Goal: Find specific page/section: Find specific page/section

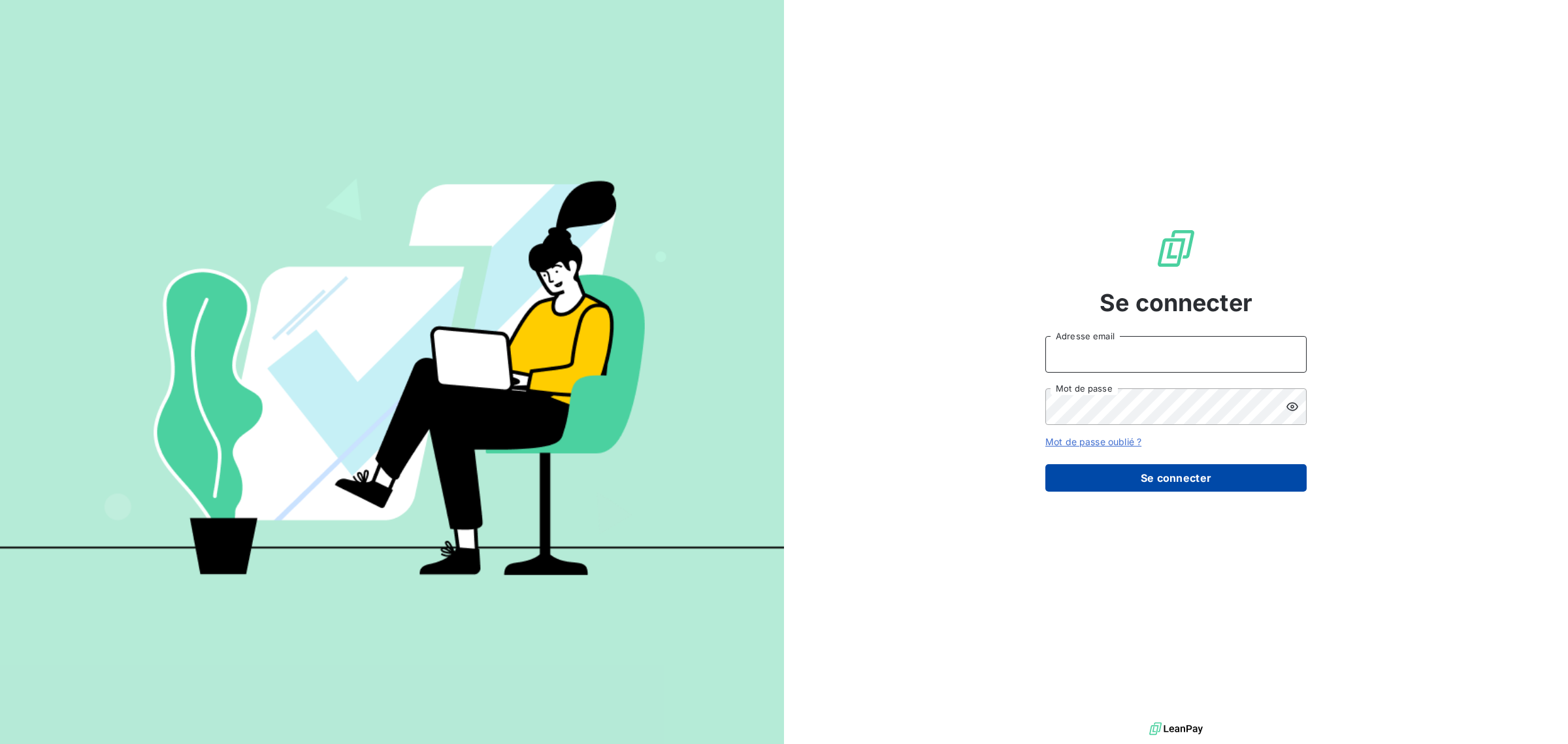
type input "[EMAIL_ADDRESS][DOMAIN_NAME]"
click at [1156, 478] on button "Se connecter" at bounding box center [1176, 478] width 261 height 28
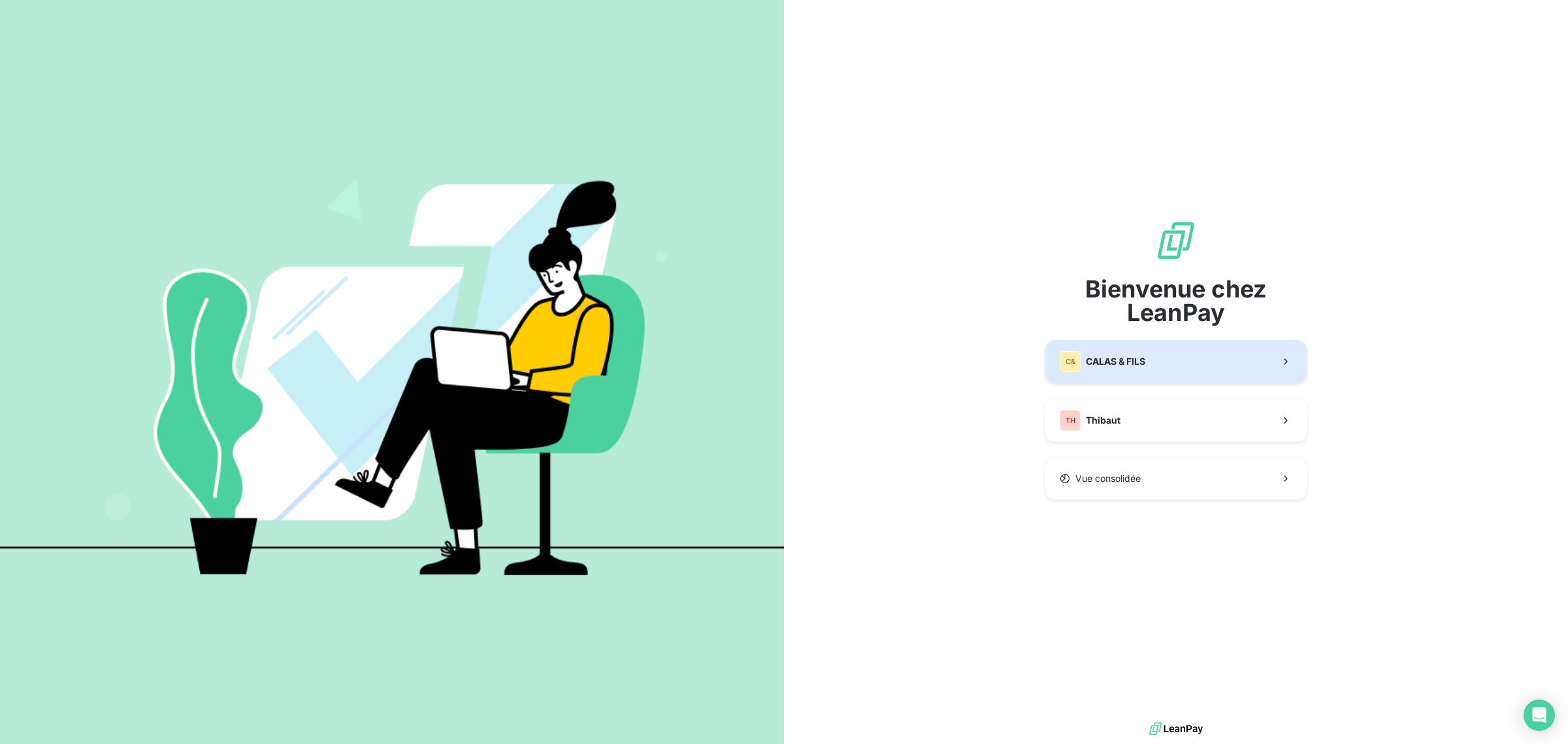
click at [1116, 367] on span "CALAS & FILS" at bounding box center [1115, 361] width 60 height 13
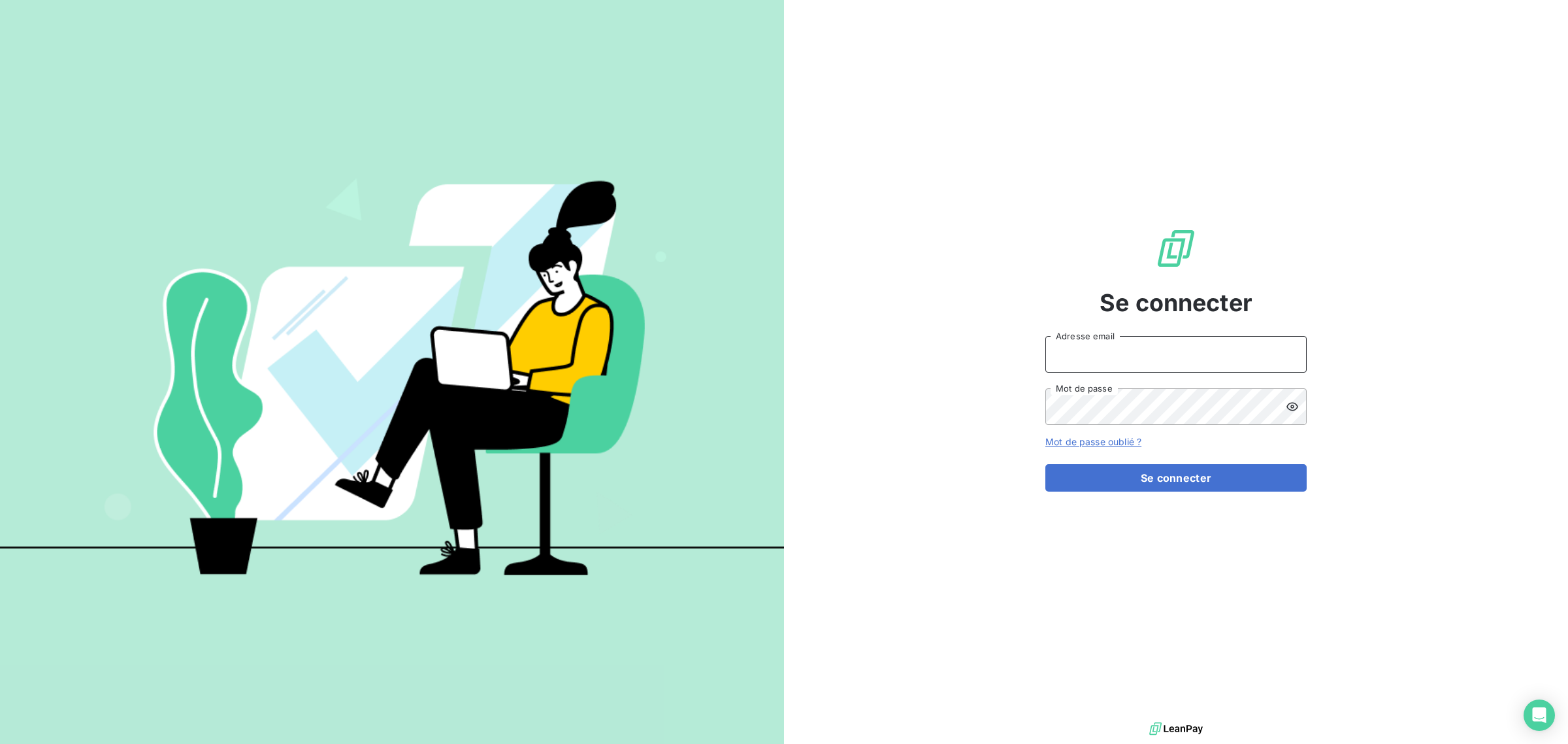
type input "[EMAIL_ADDRESS][DOMAIN_NAME]"
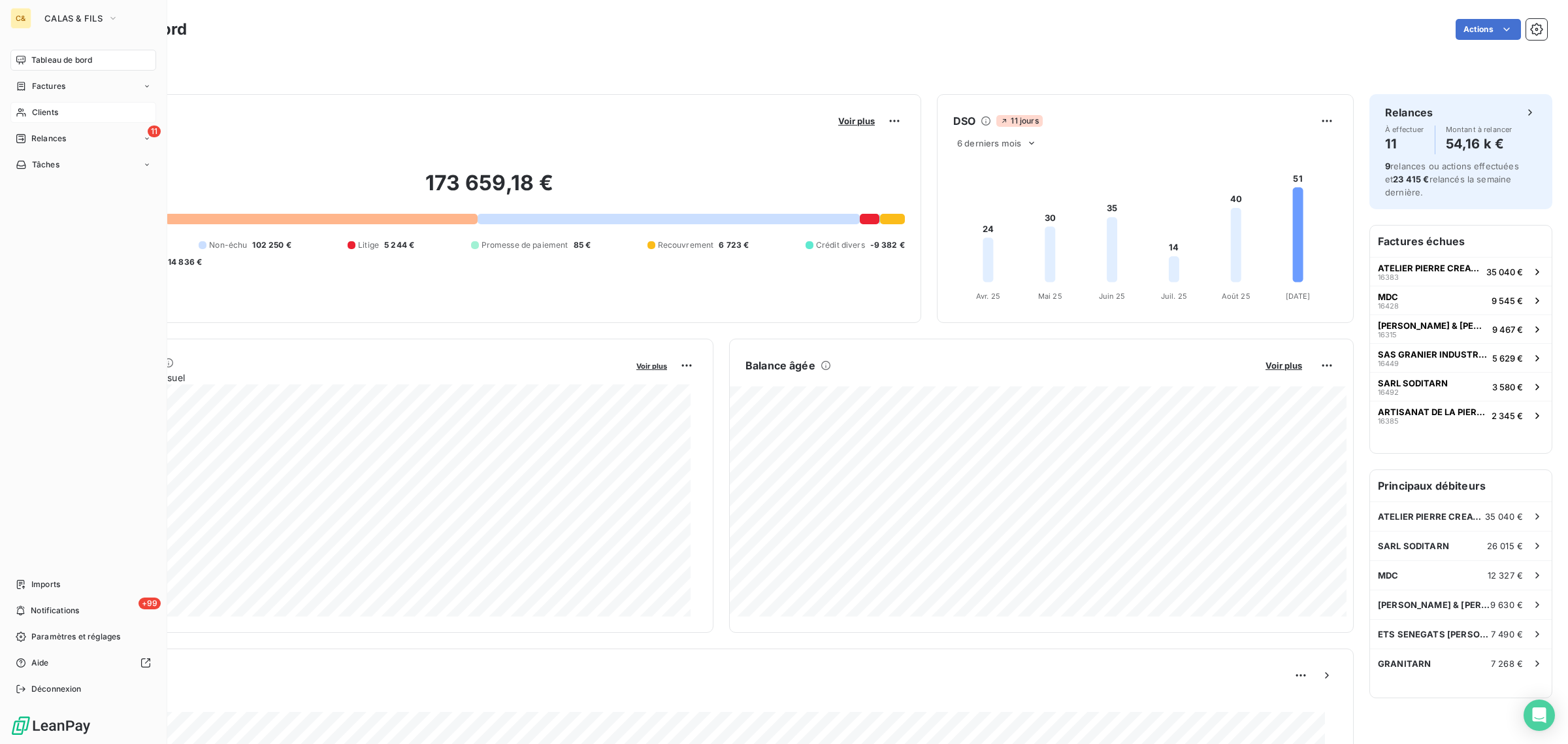
click at [41, 109] on span "Clients" at bounding box center [45, 112] width 27 height 12
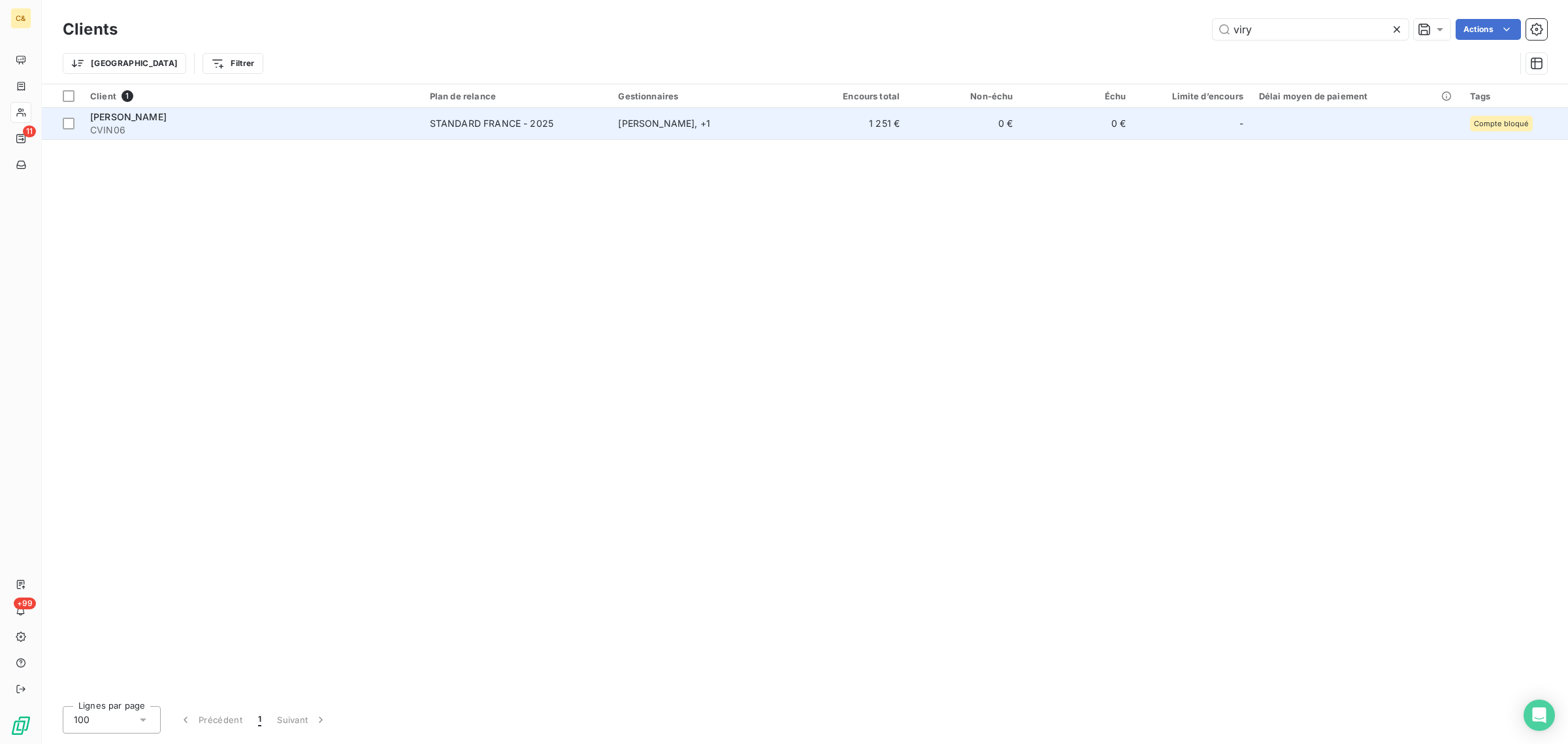
type input "viry"
click at [224, 126] on span "CVIN06" at bounding box center [251, 130] width 324 height 13
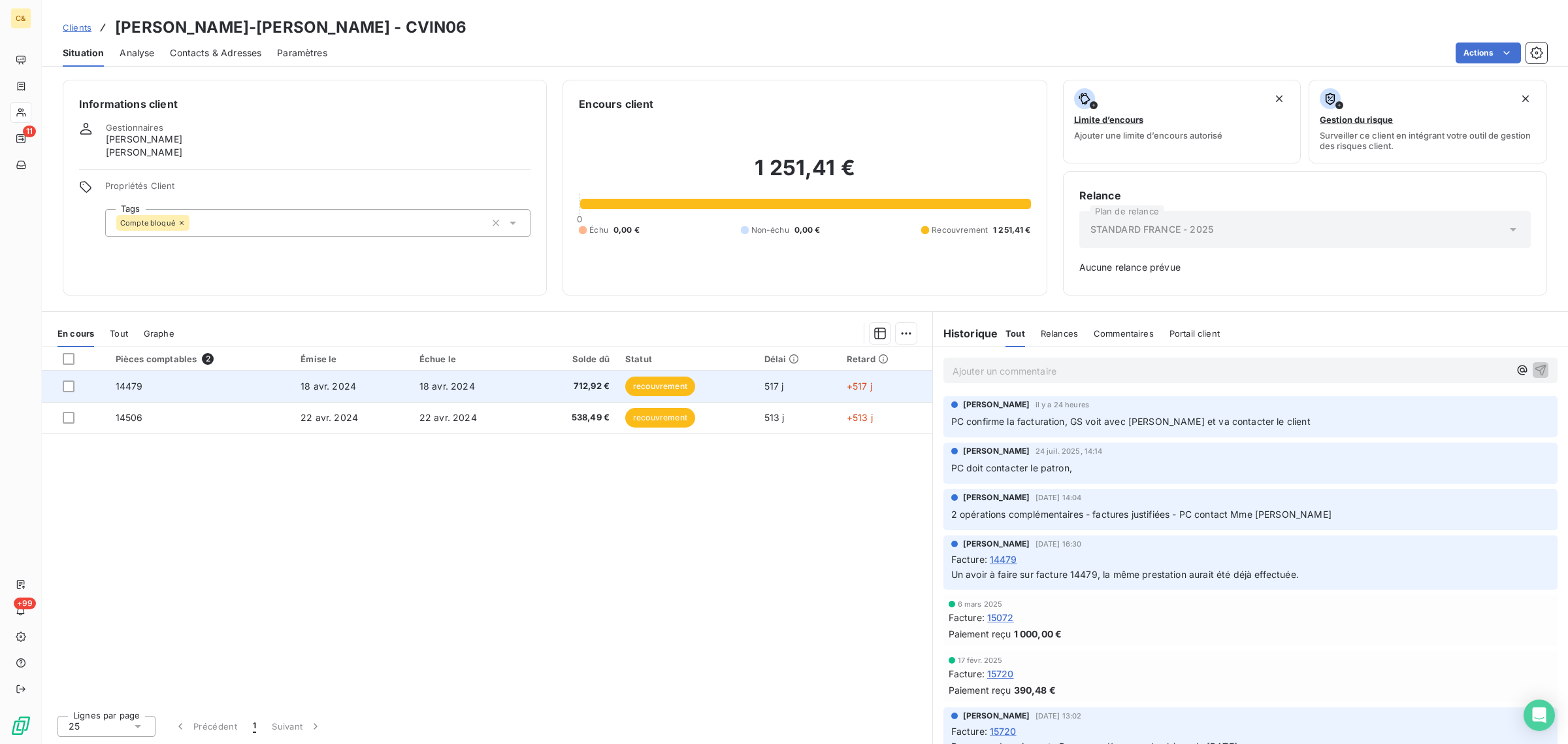
click at [209, 387] on td "14479" at bounding box center [201, 386] width 185 height 31
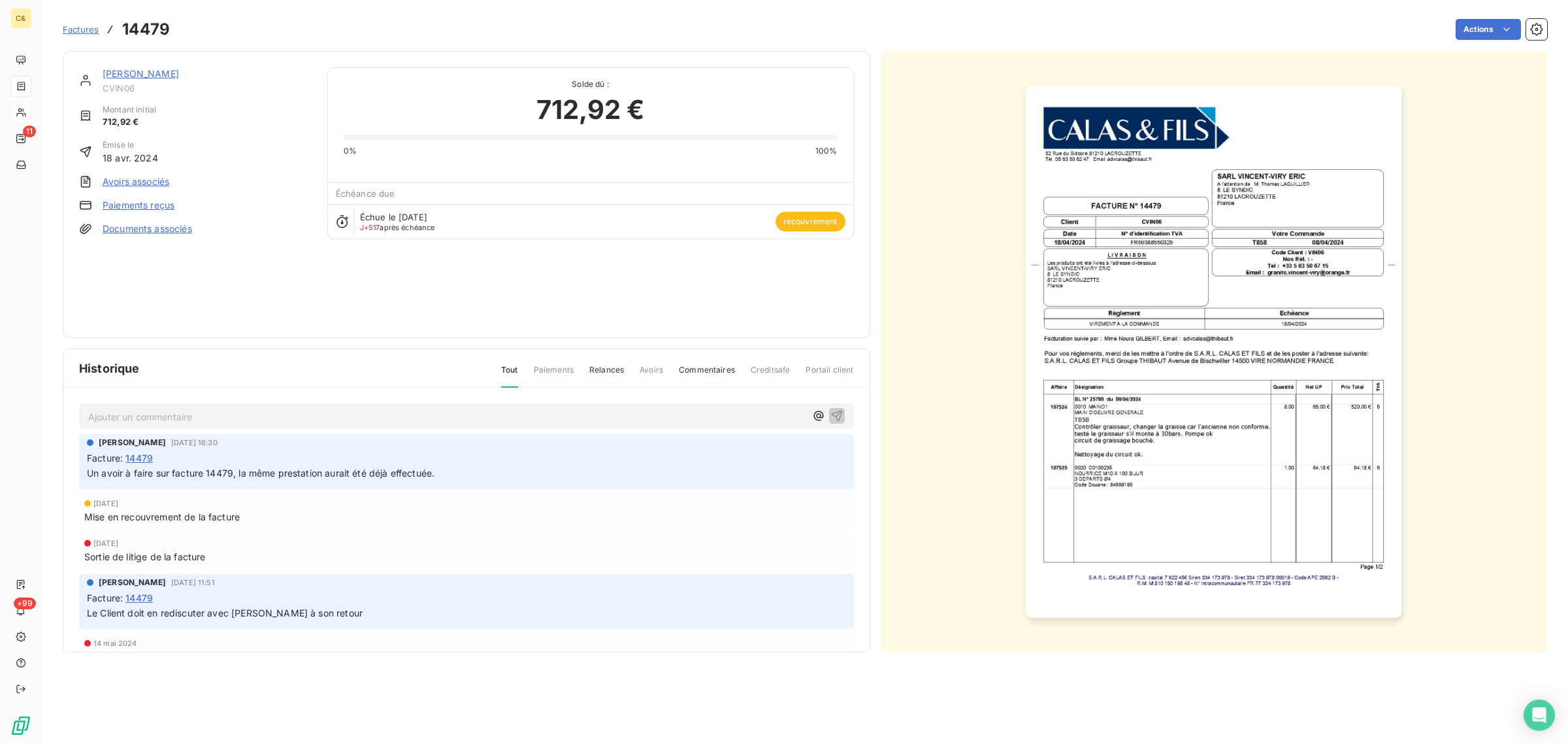
click at [1137, 418] on img "button" at bounding box center [1214, 351] width 376 height 532
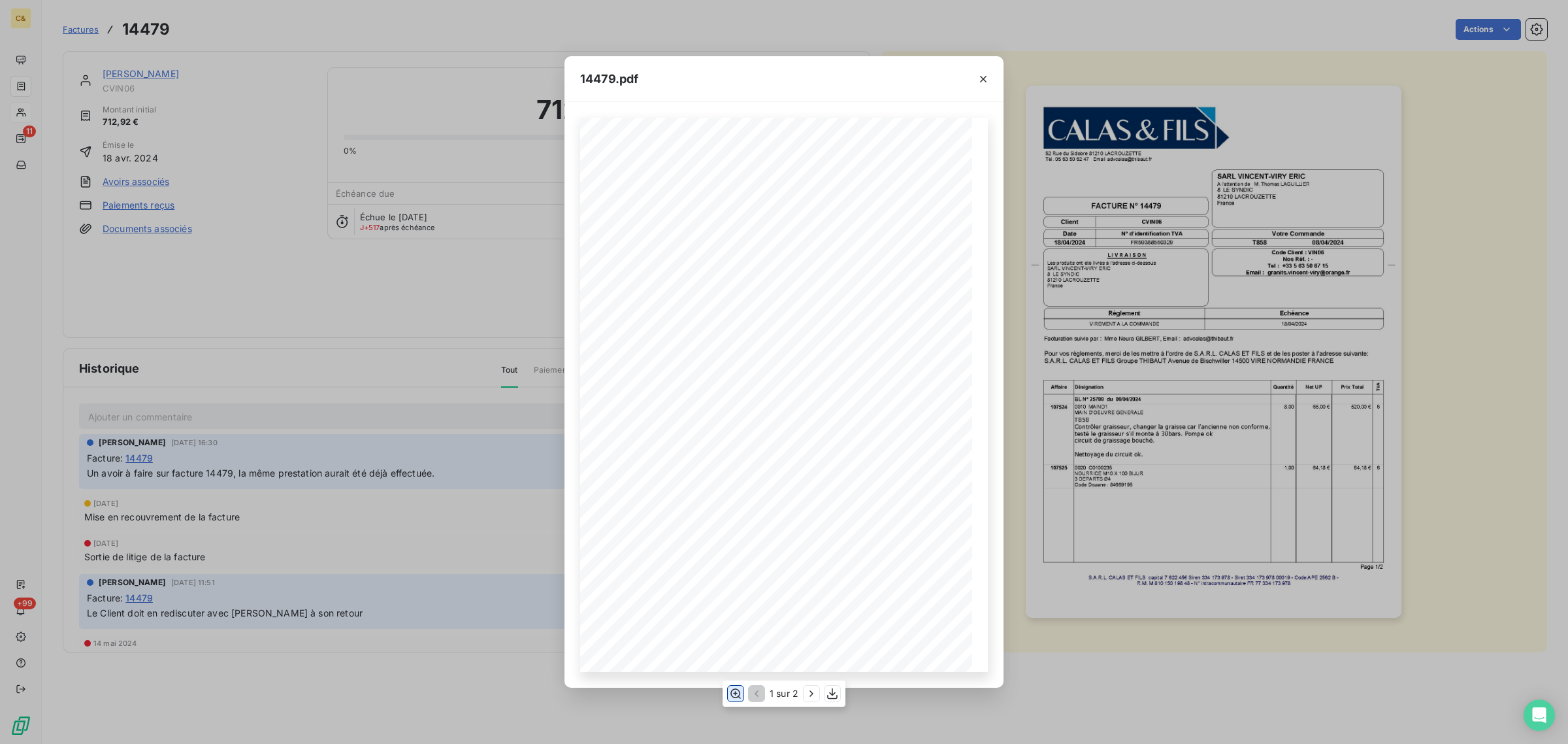
click at [735, 694] on icon "button" at bounding box center [735, 693] width 10 height 10
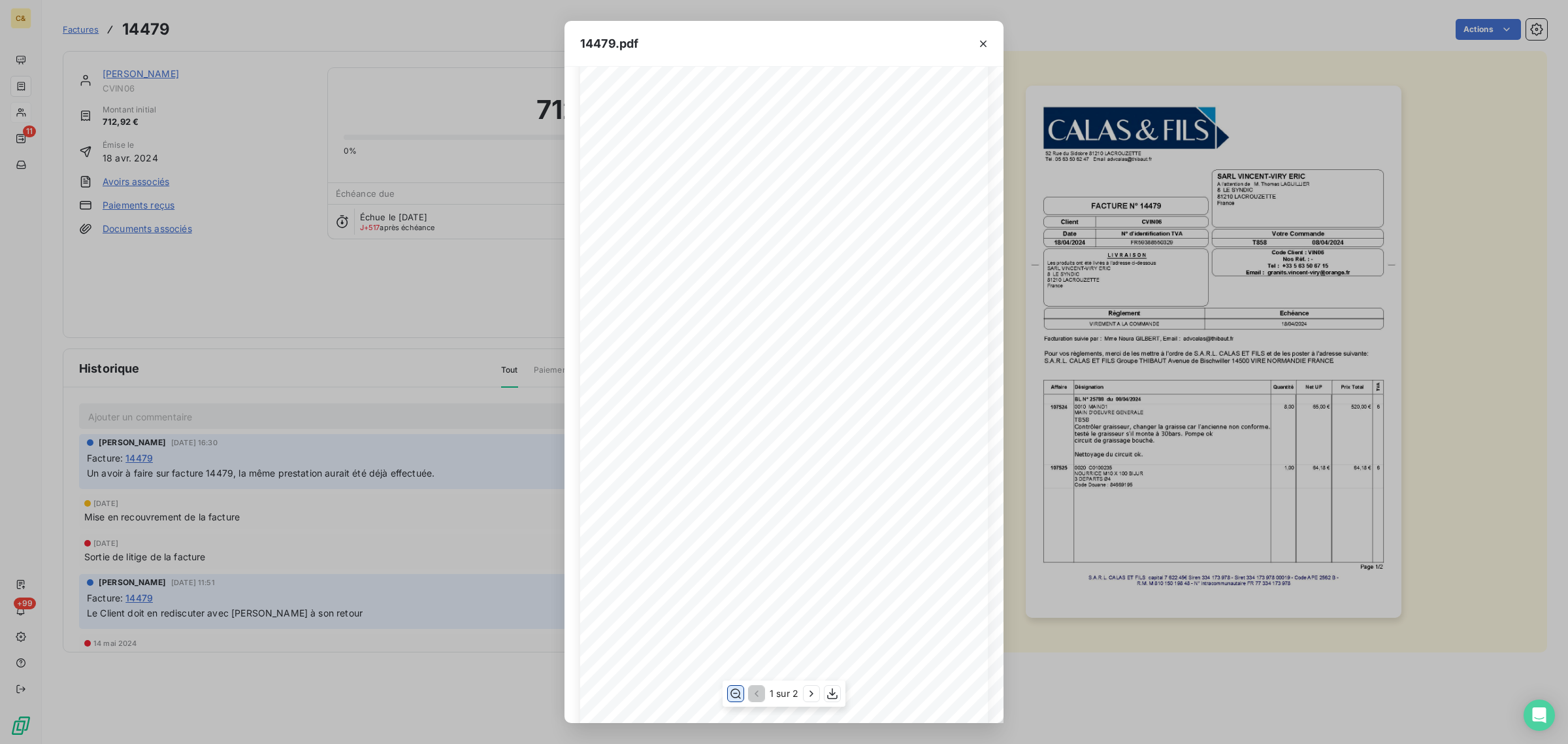
scroll to position [311, 0]
click at [984, 40] on icon "button" at bounding box center [983, 44] width 13 height 13
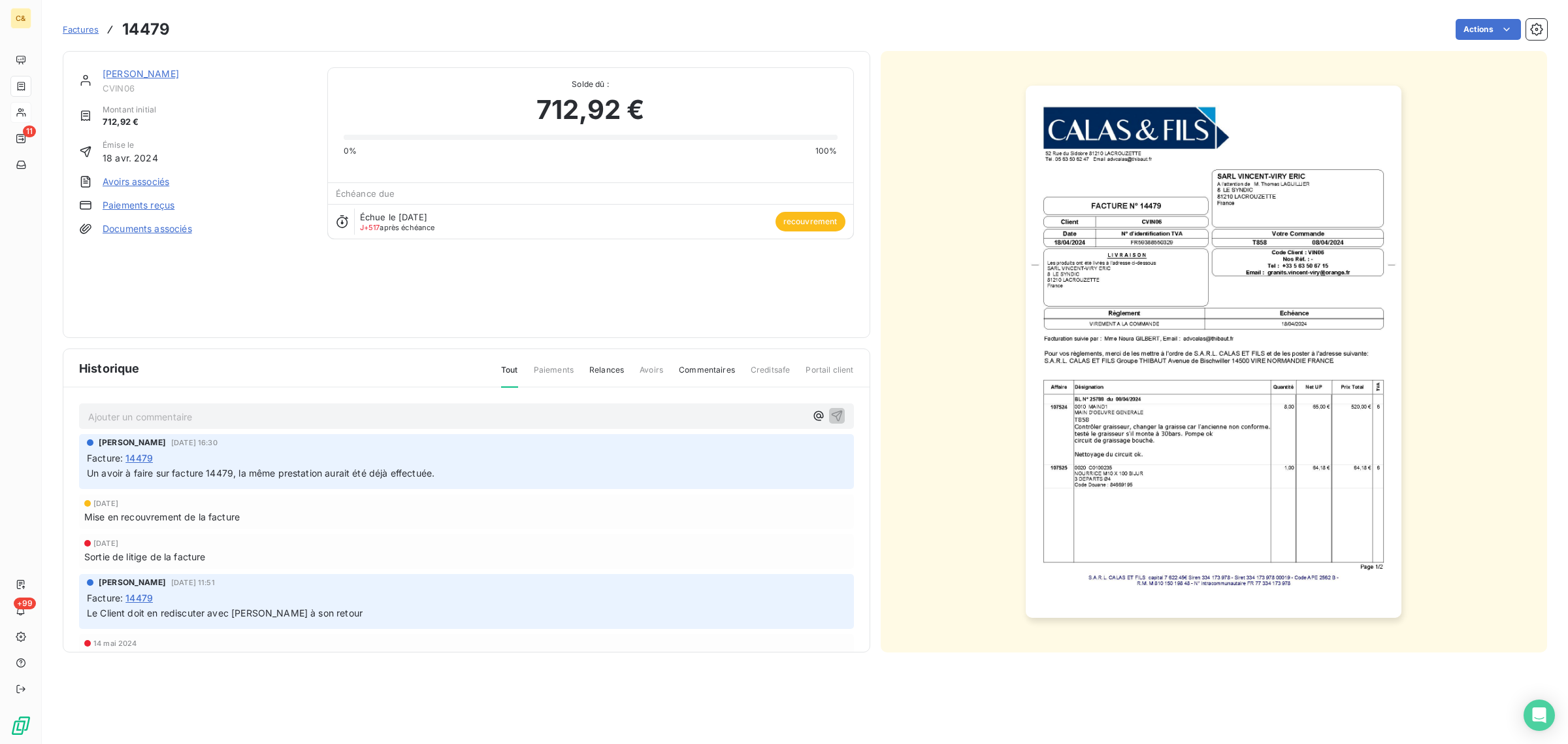
click at [174, 72] on link "[PERSON_NAME]" at bounding box center [140, 73] width 76 height 11
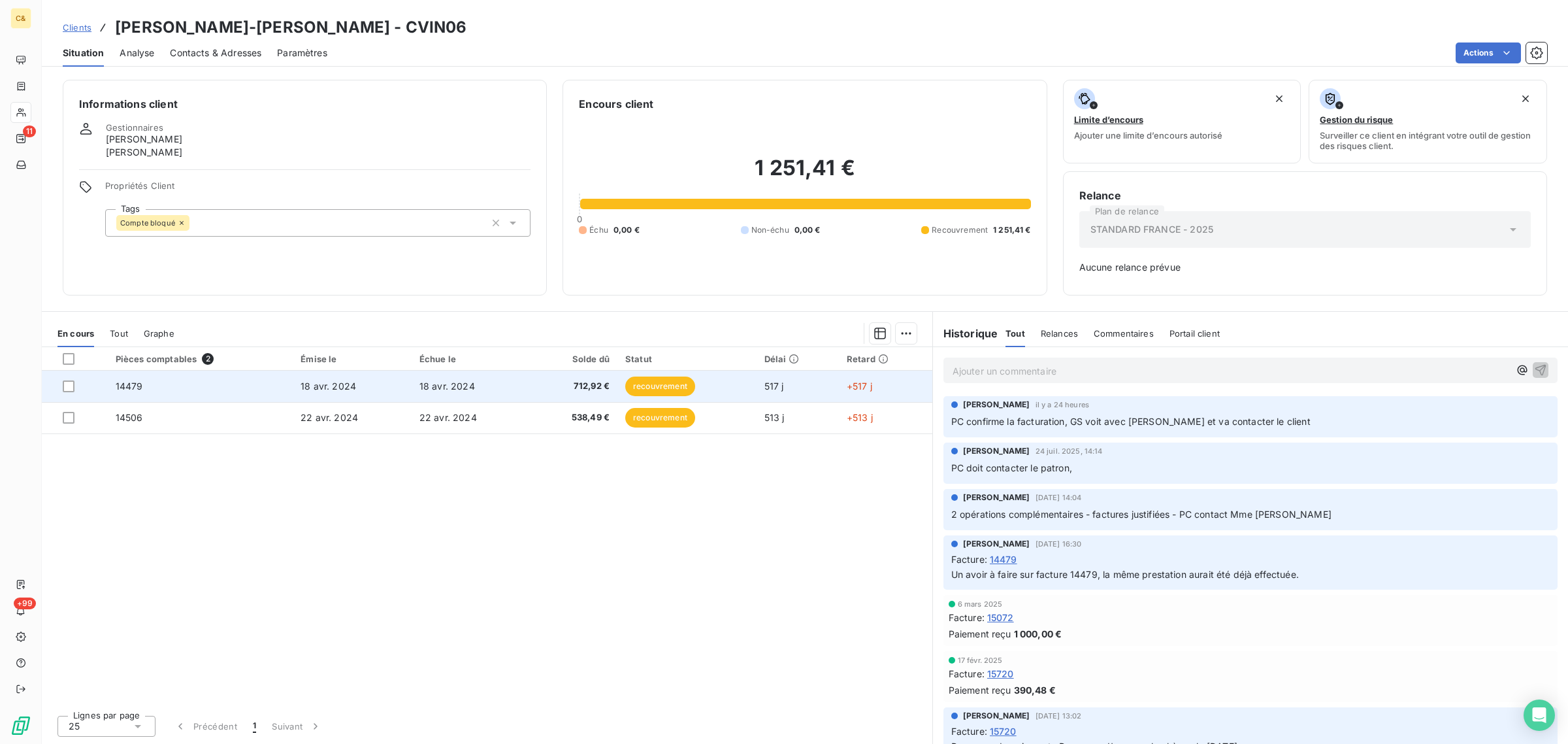
click at [196, 384] on td "14479" at bounding box center [201, 386] width 185 height 31
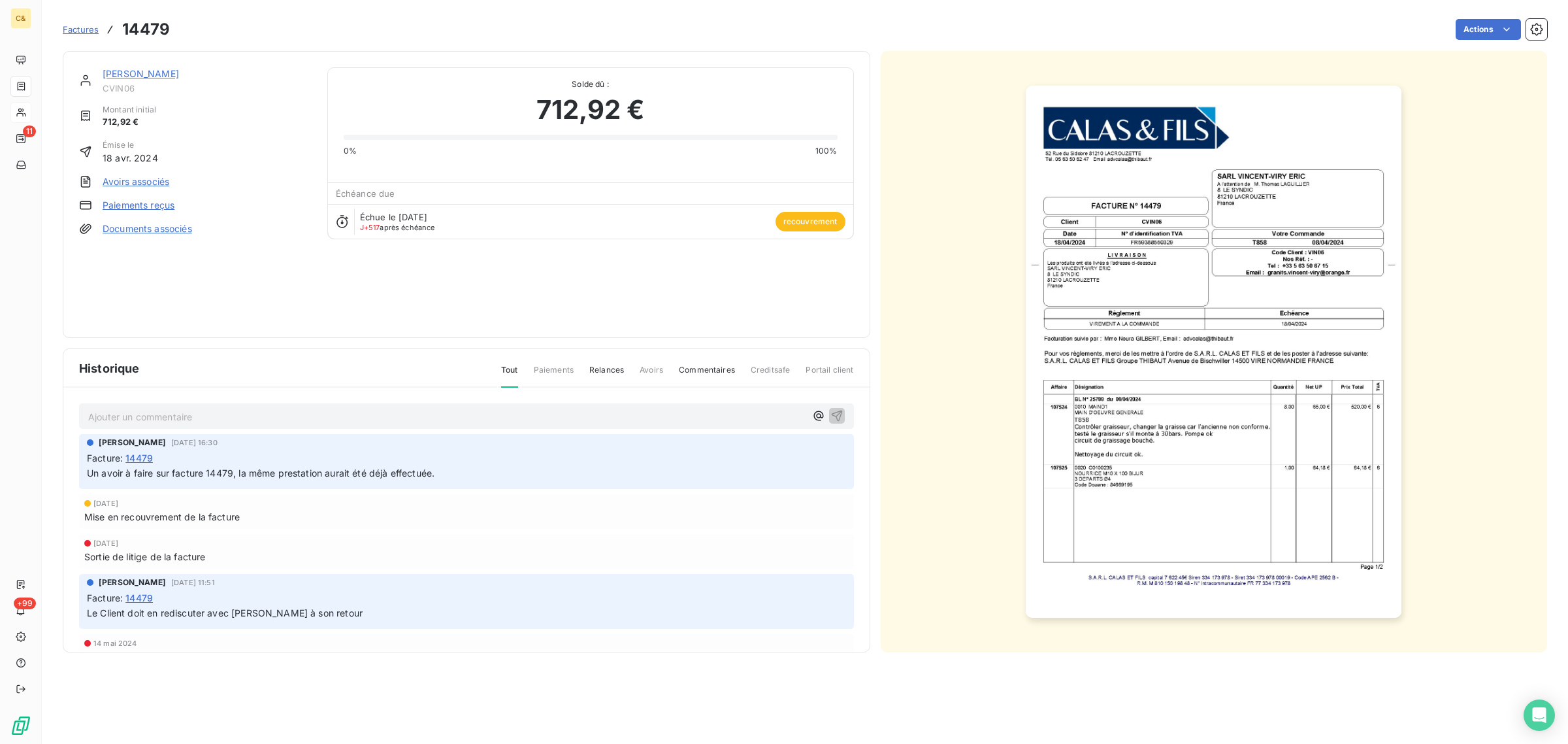
click at [1315, 409] on img "button" at bounding box center [1214, 351] width 376 height 532
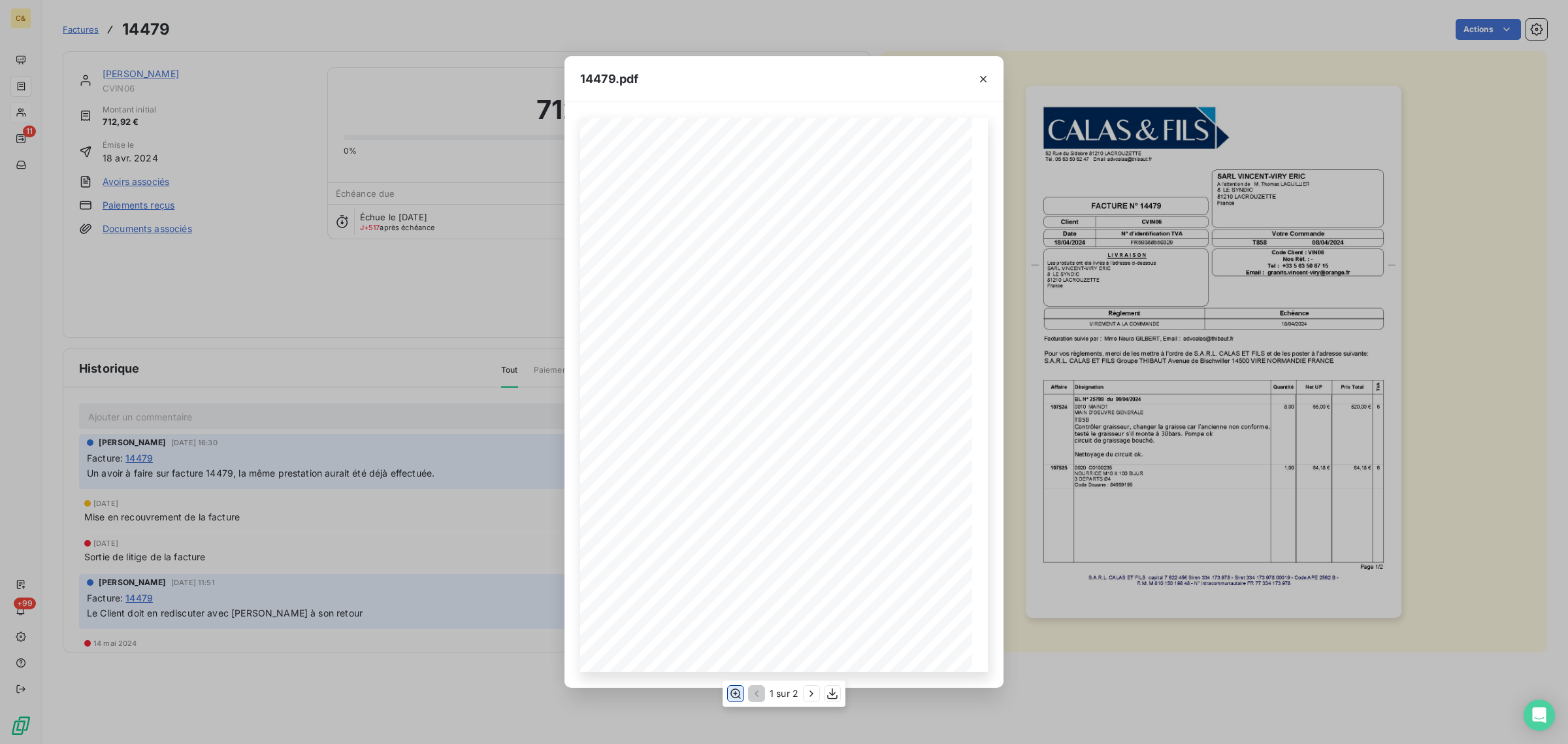
click at [735, 693] on icon "button" at bounding box center [735, 694] width 13 height 13
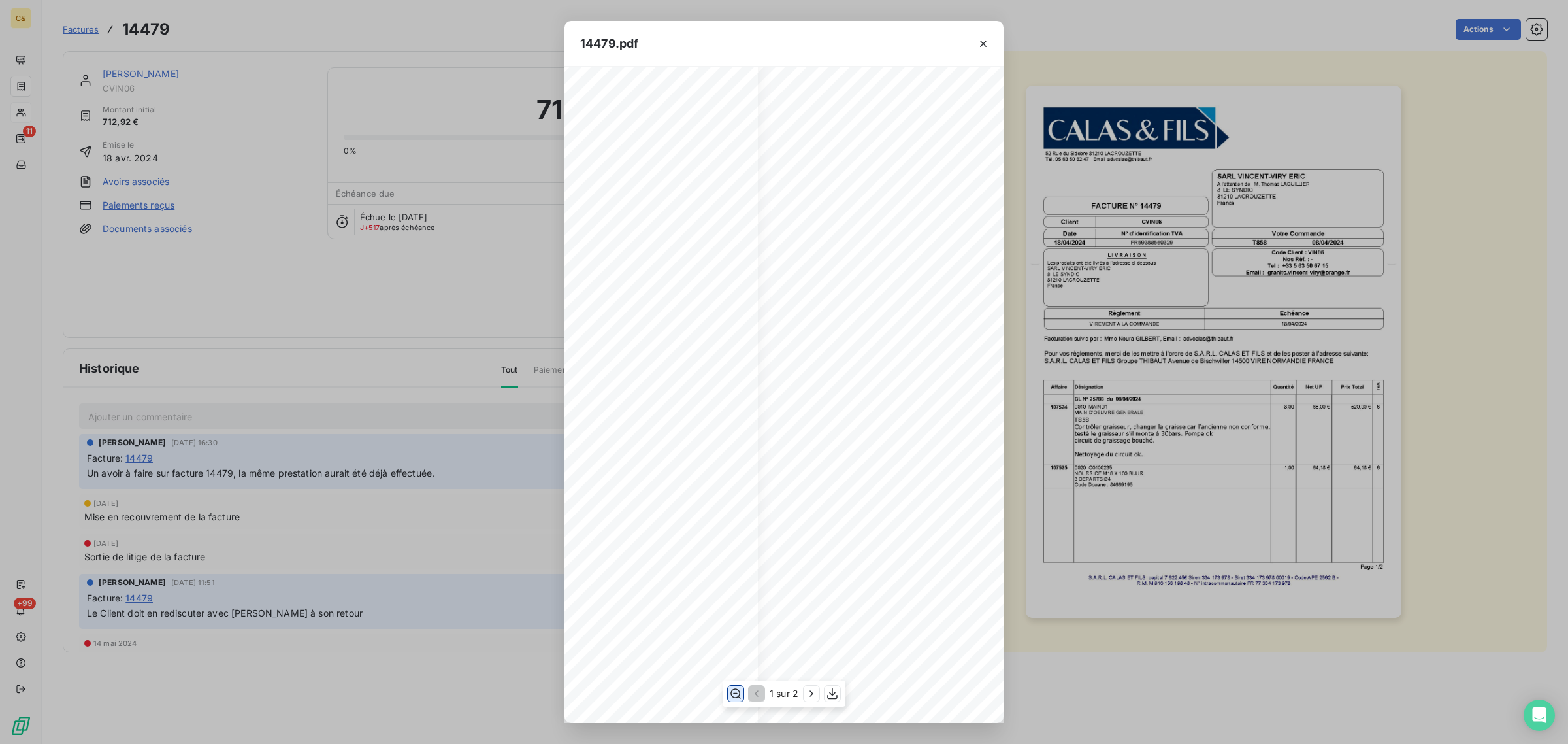
scroll to position [311, 242]
click at [987, 44] on icon "button" at bounding box center [983, 44] width 13 height 13
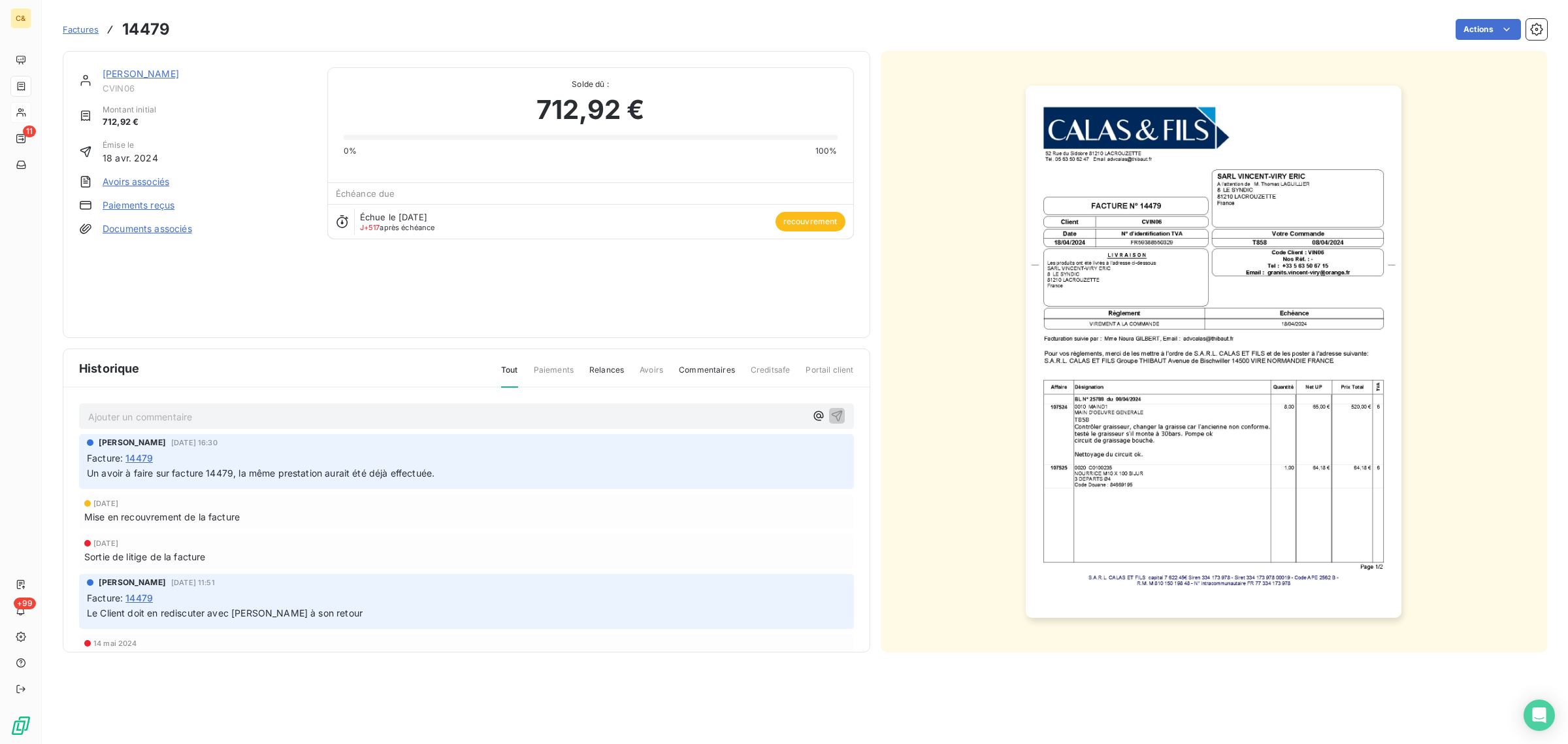
click at [179, 76] on link "[PERSON_NAME]" at bounding box center [140, 73] width 76 height 11
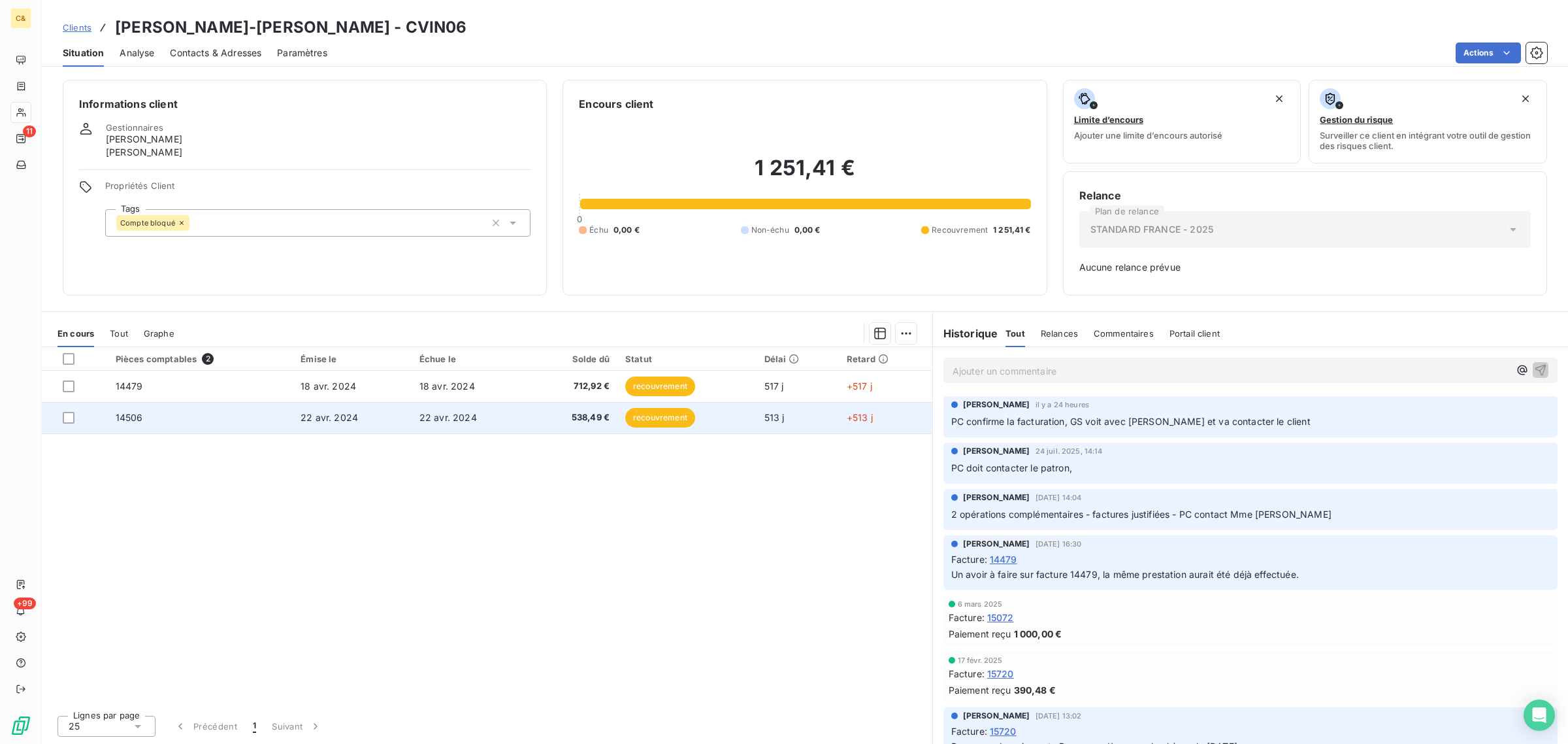
click at [186, 418] on td "14506" at bounding box center [201, 417] width 185 height 31
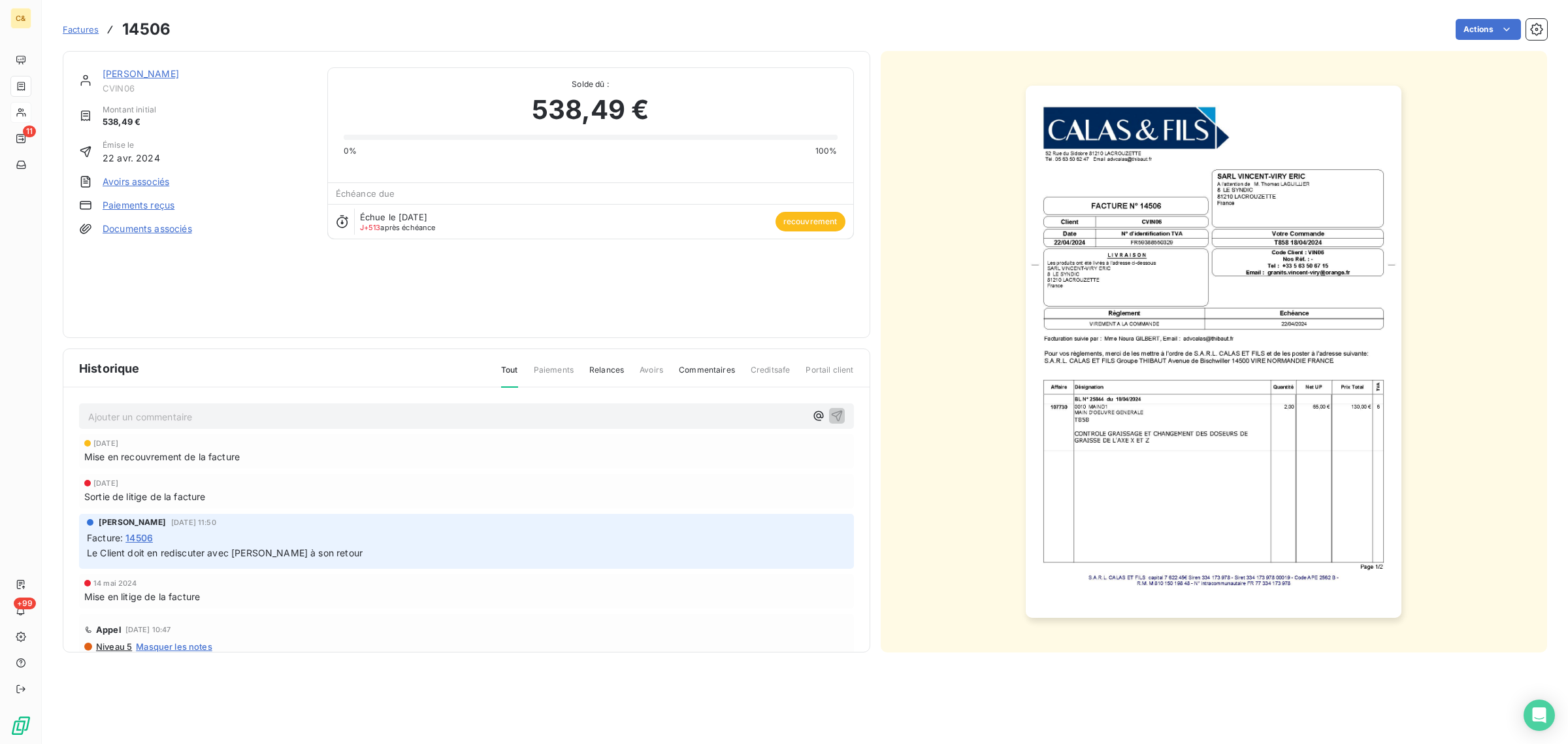
click at [1225, 466] on img "button" at bounding box center [1214, 351] width 376 height 532
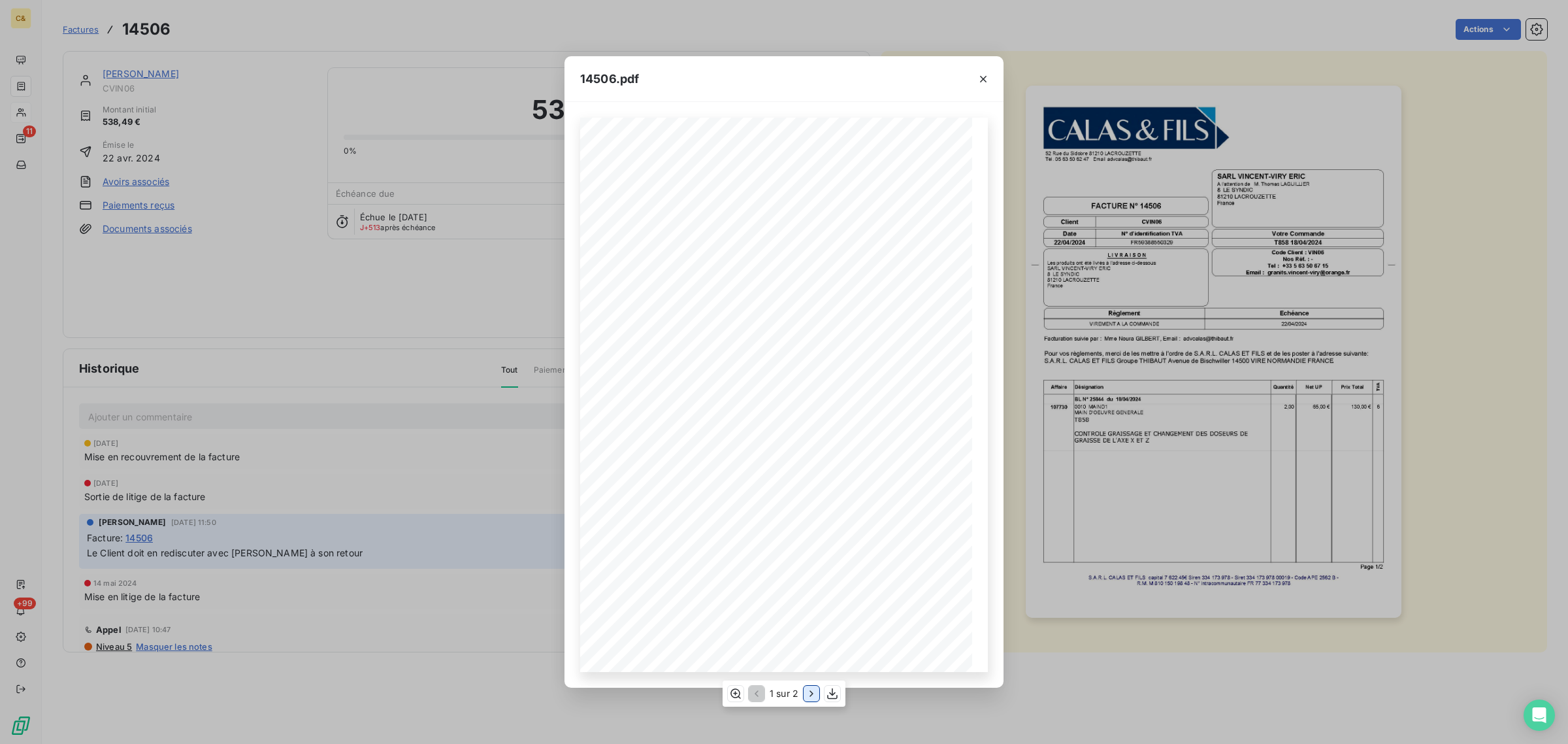
click at [805, 694] on icon "button" at bounding box center [812, 694] width 13 height 13
click at [735, 693] on icon "button" at bounding box center [734, 694] width 13 height 13
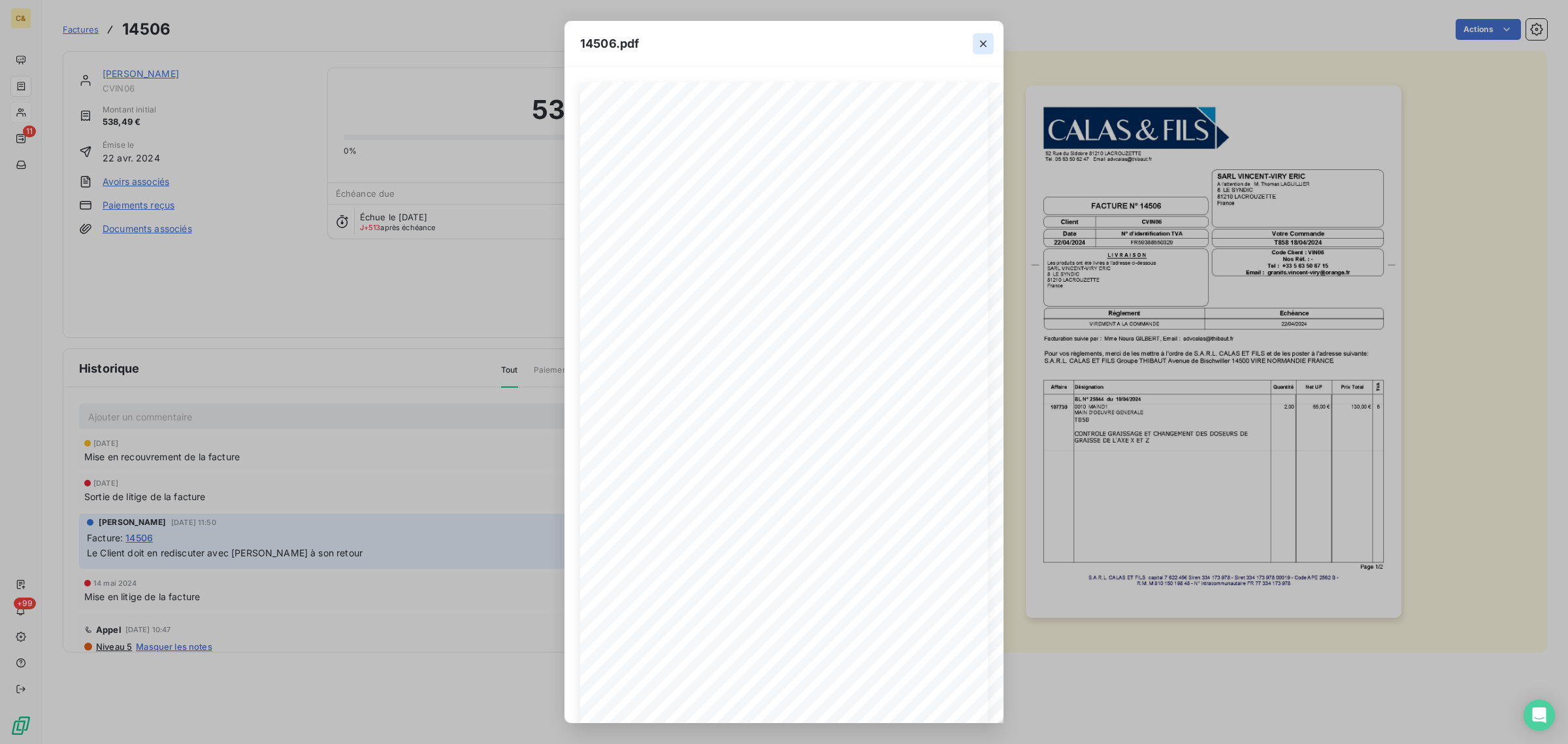
click at [984, 41] on icon "button" at bounding box center [983, 44] width 13 height 13
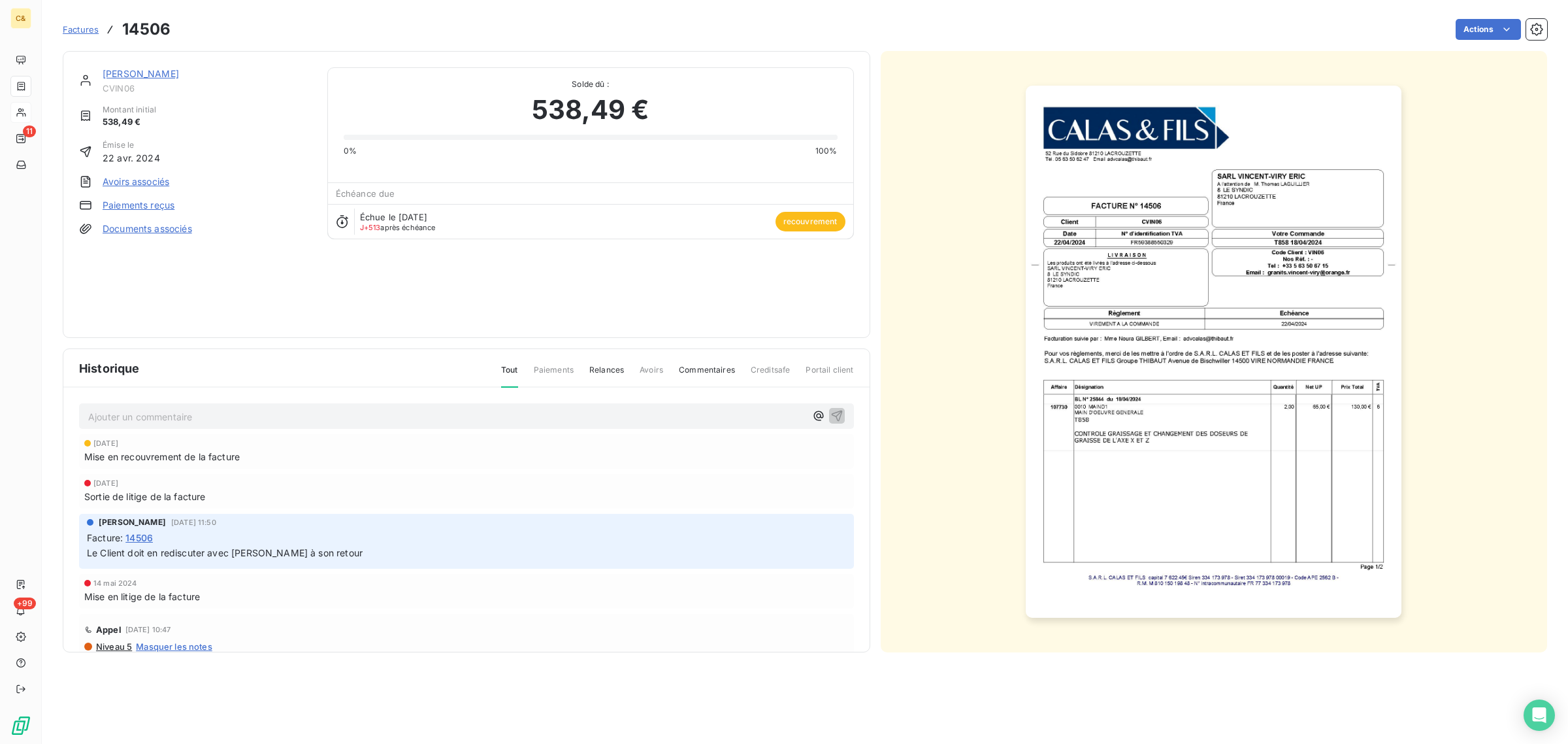
click at [179, 72] on link "[PERSON_NAME]" at bounding box center [140, 73] width 76 height 11
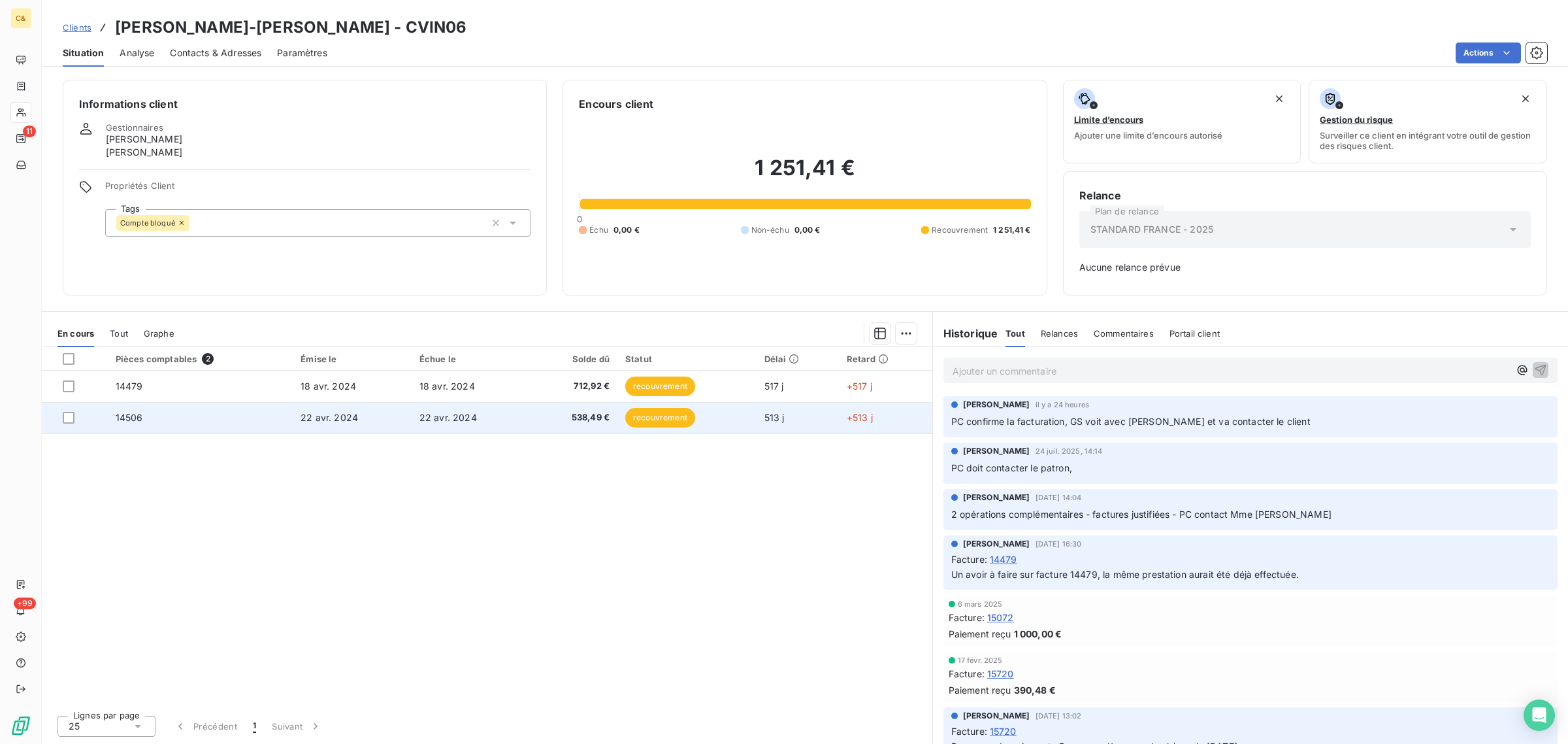
click at [259, 416] on td "14506" at bounding box center [201, 417] width 185 height 31
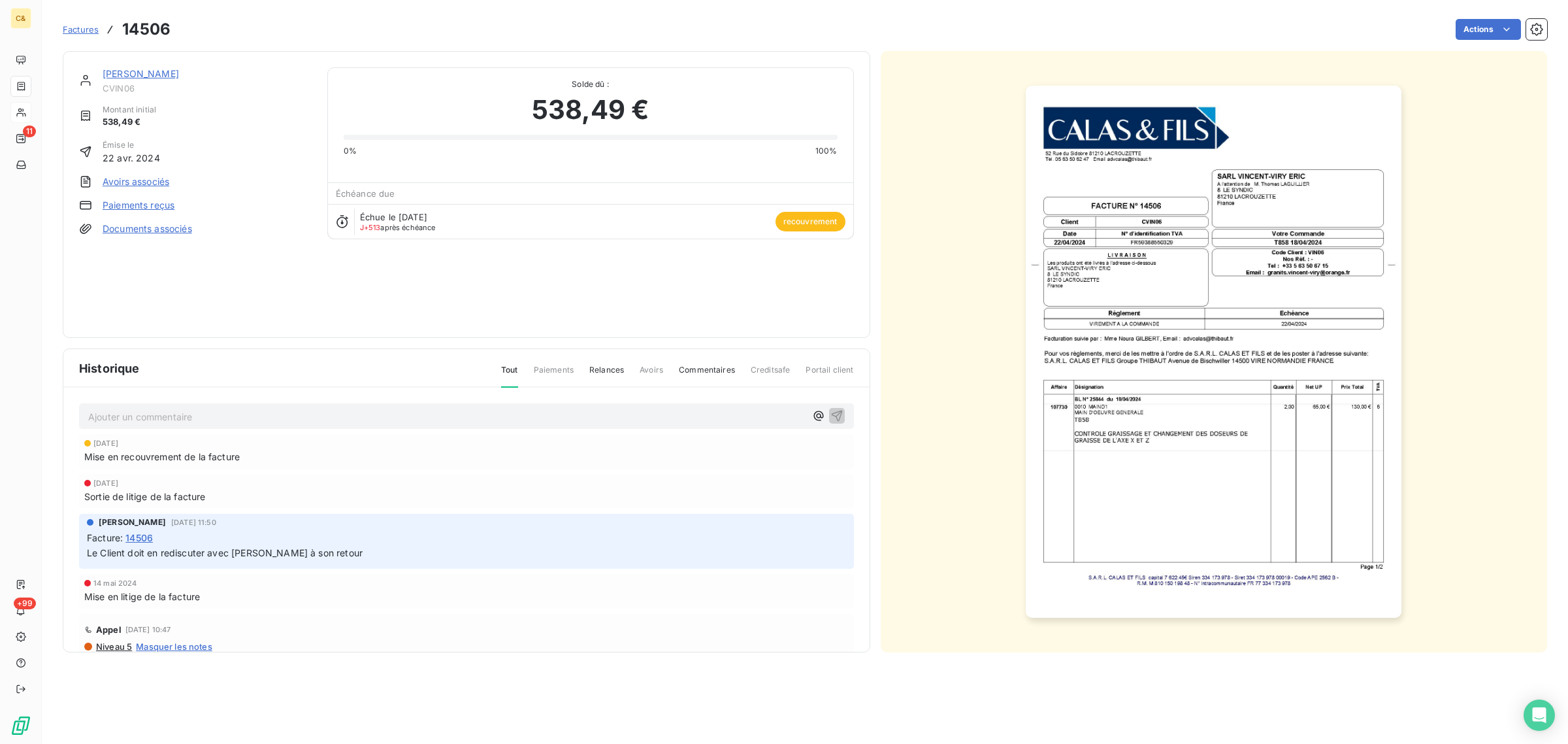
click at [179, 69] on link "[PERSON_NAME]" at bounding box center [140, 73] width 76 height 11
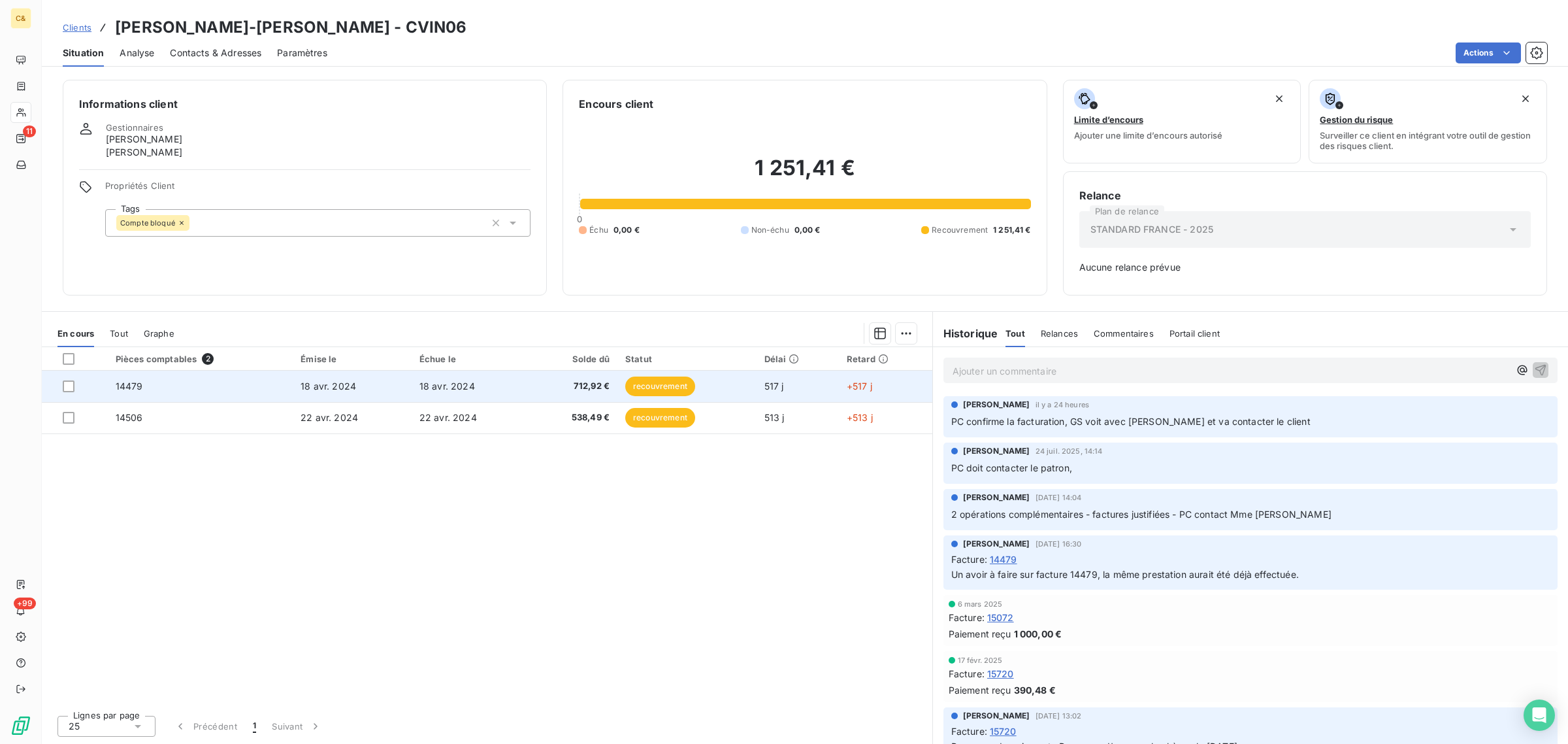
click at [254, 384] on td "14479" at bounding box center [201, 386] width 185 height 31
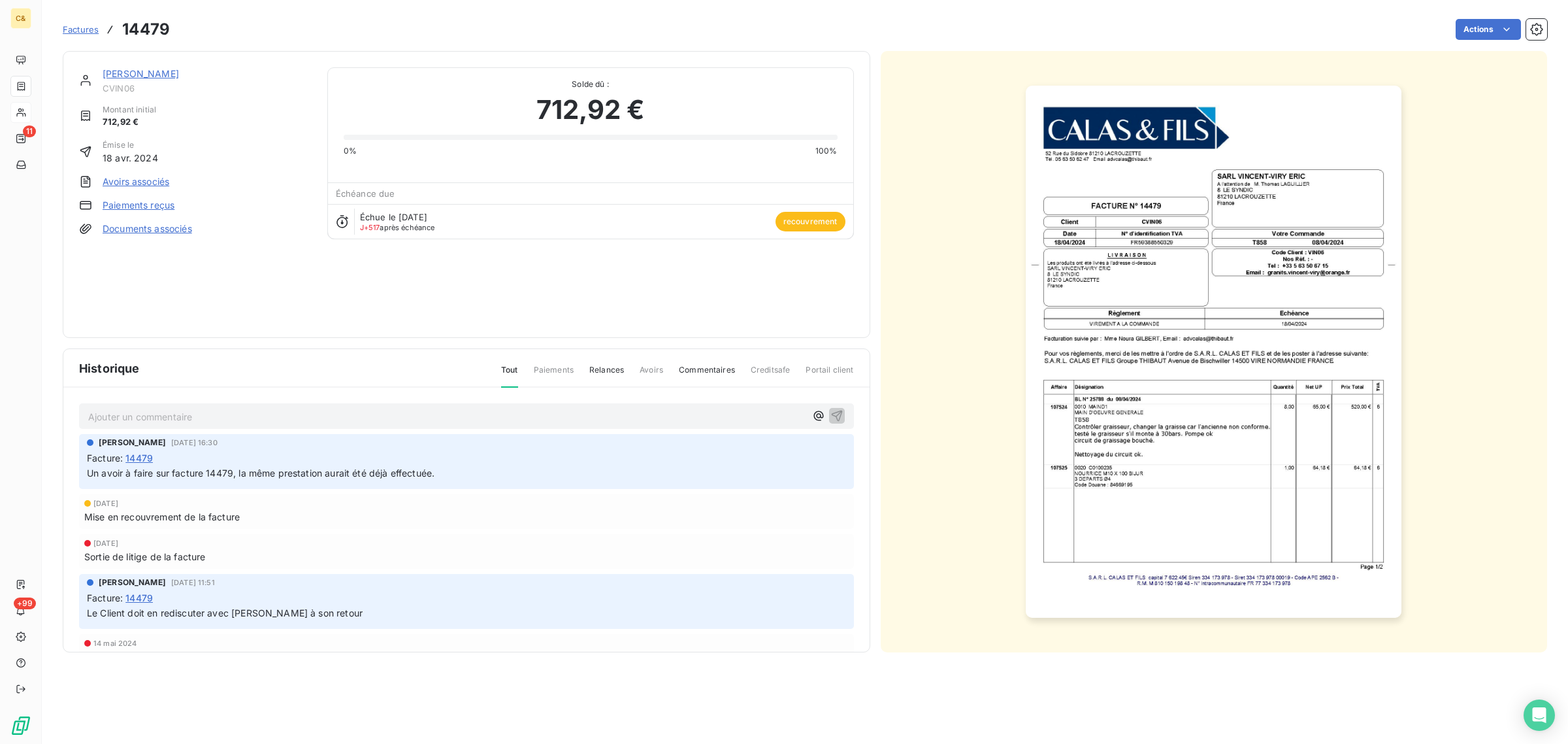
click at [1131, 511] on img "button" at bounding box center [1214, 351] width 376 height 532
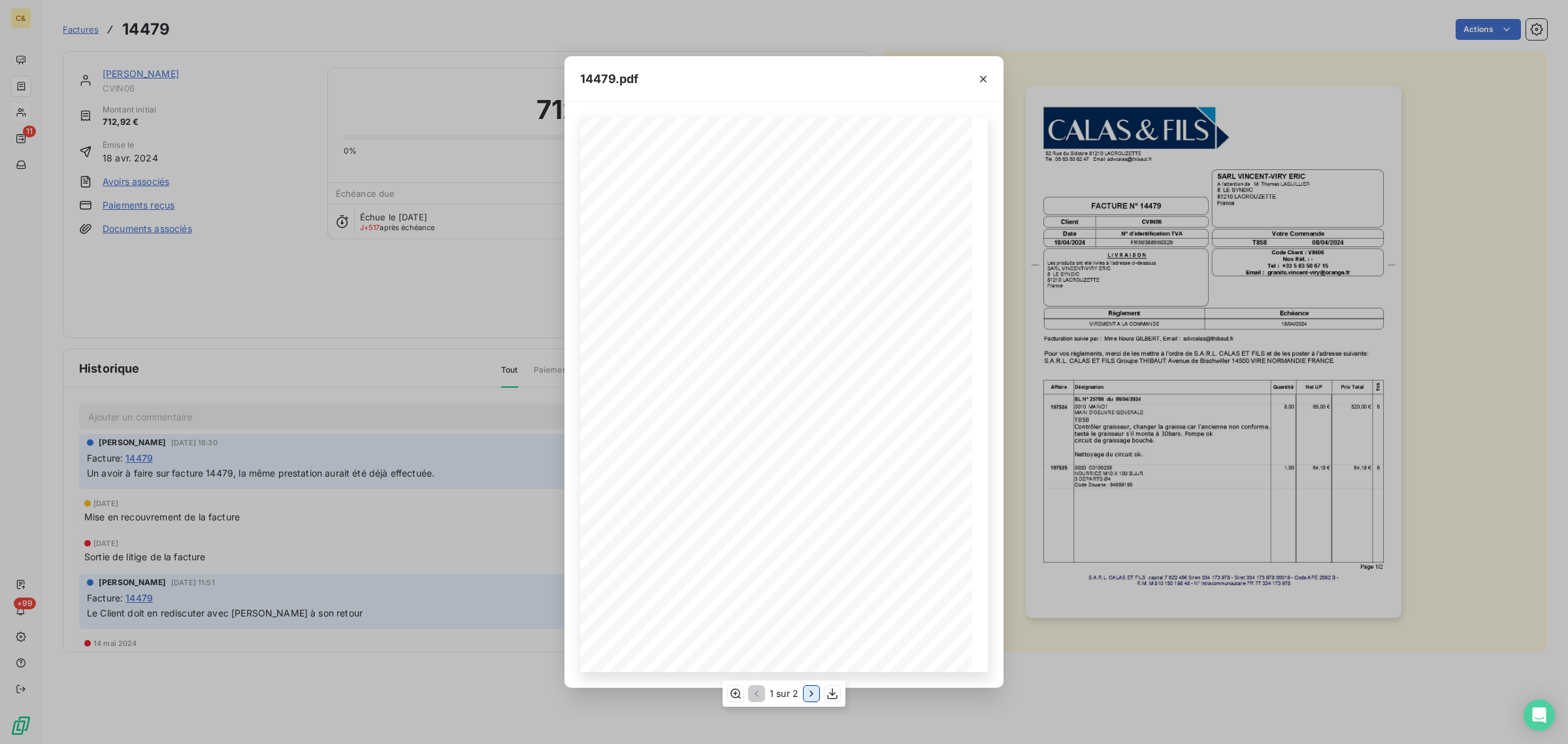
click at [811, 693] on icon "button" at bounding box center [812, 694] width 13 height 13
click at [758, 693] on icon "button" at bounding box center [756, 694] width 13 height 13
click at [984, 81] on icon "button" at bounding box center [983, 79] width 13 height 13
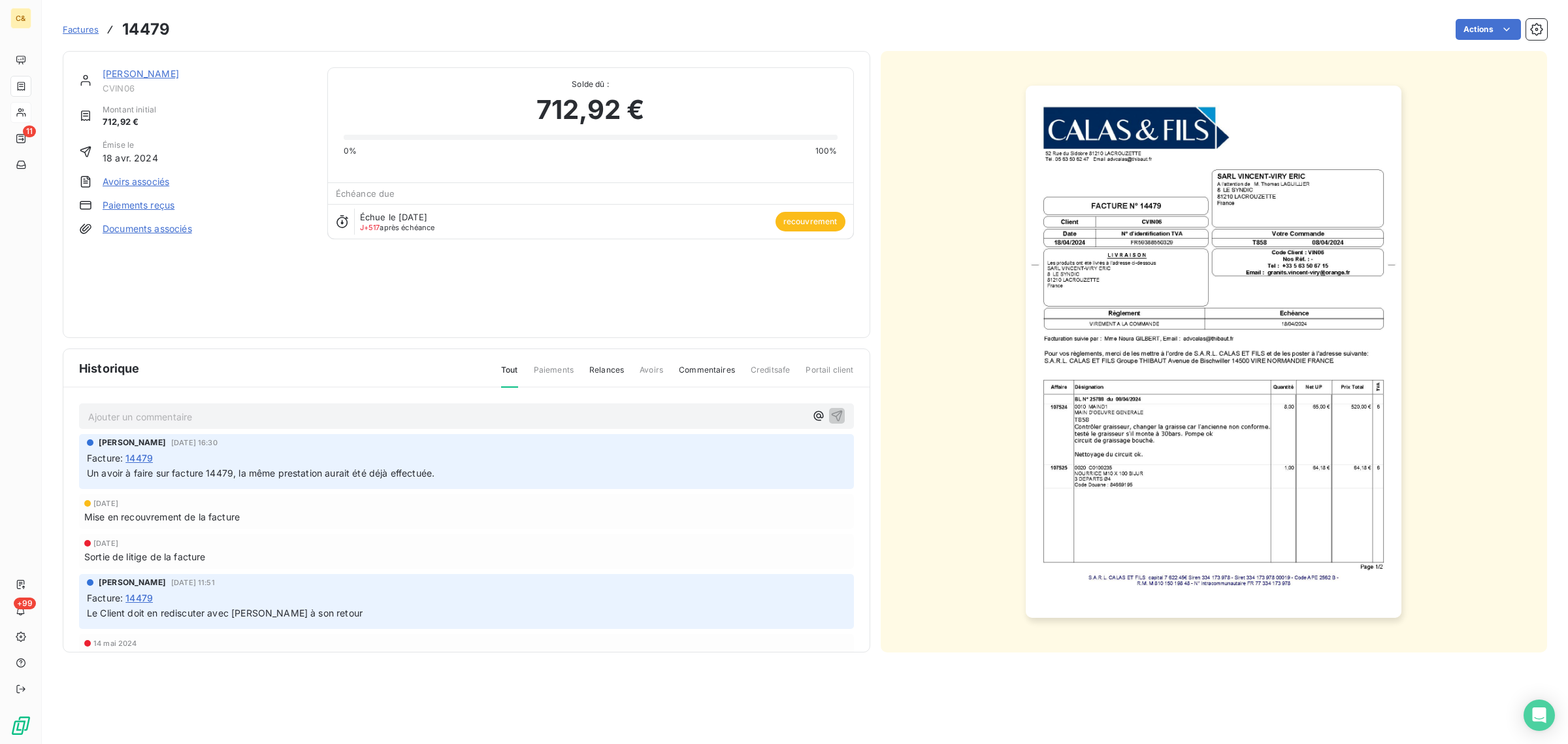
click at [179, 70] on link "[PERSON_NAME]" at bounding box center [140, 73] width 76 height 11
